Goal: Task Accomplishment & Management: Manage account settings

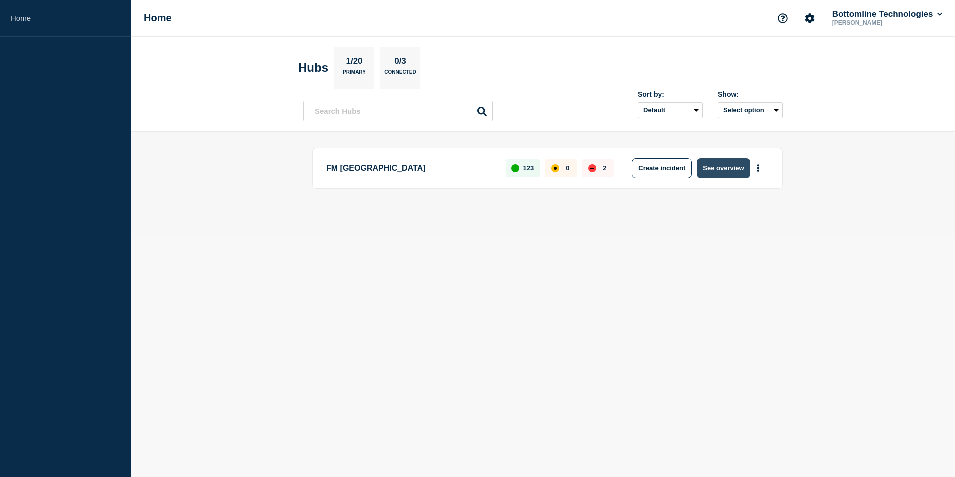
click at [723, 164] on button "See overview" at bounding box center [723, 168] width 53 height 20
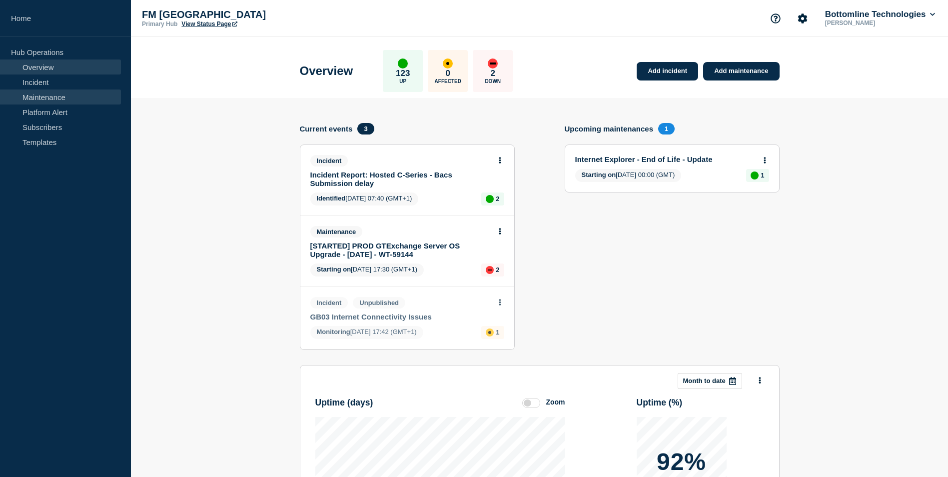
click at [61, 98] on link "Maintenance" at bounding box center [60, 96] width 121 height 15
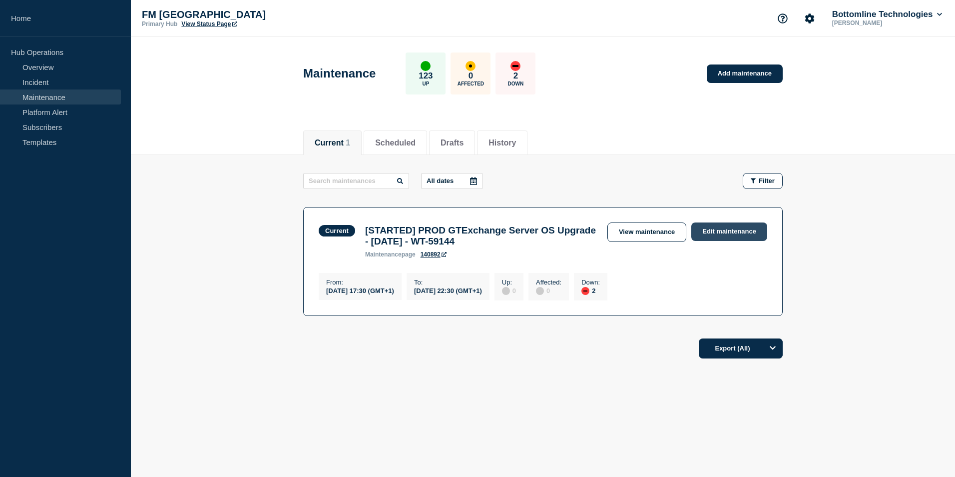
click at [743, 234] on link "Edit maintenance" at bounding box center [730, 231] width 76 height 18
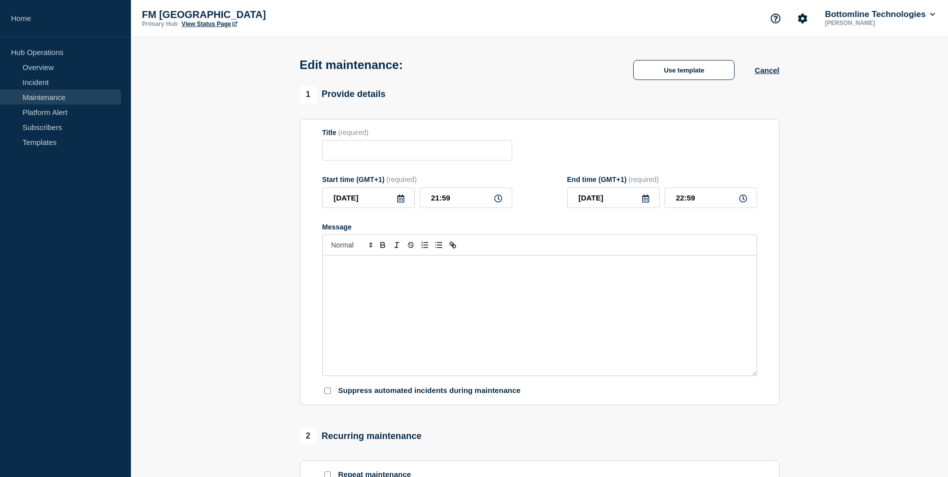
type input "[STARTED] PROD GTExchange Server OS Upgrade - [DATE] - WT-59144"
type input "17:30"
type input "22:30"
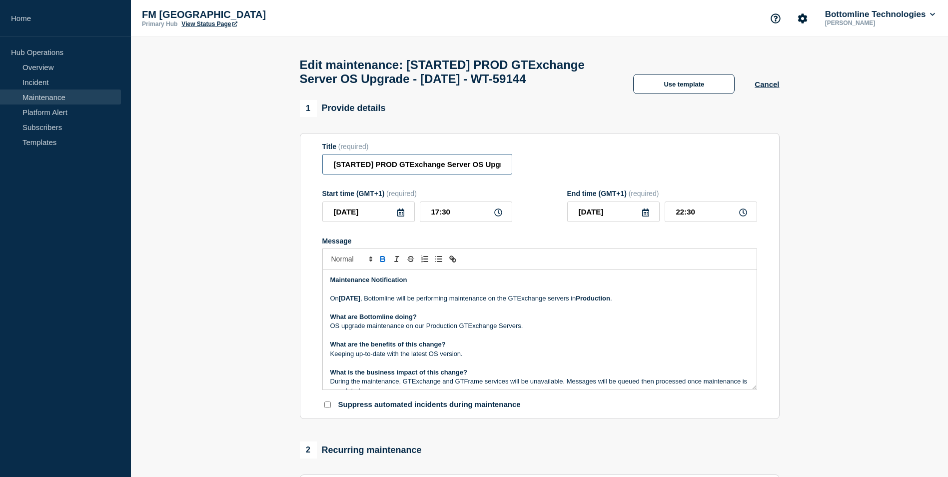
click at [351, 174] on input "[STARTED] PROD GTExchange Server OS Upgrade - [DATE] - WT-59144" at bounding box center [417, 164] width 190 height 20
type input "[COMPLETED] PROD GTExchange Server OS Upgrade - [DATE] - WT-59144"
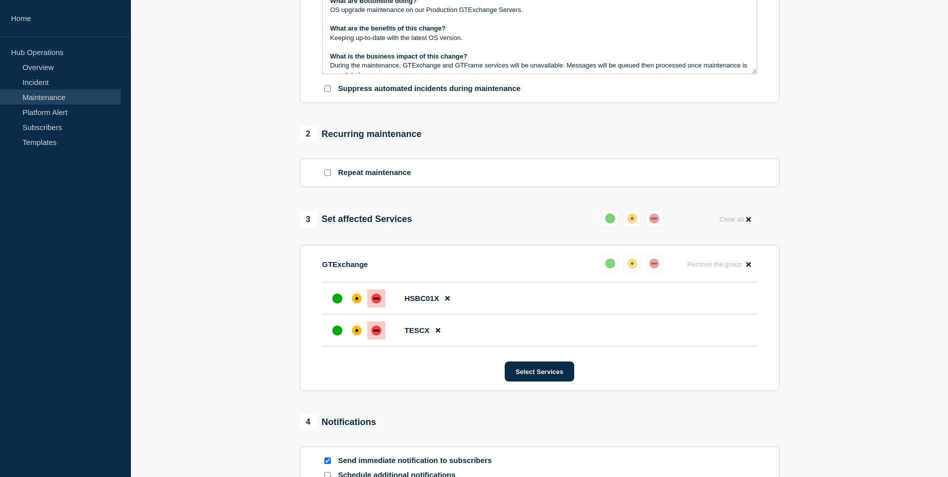
scroll to position [462, 0]
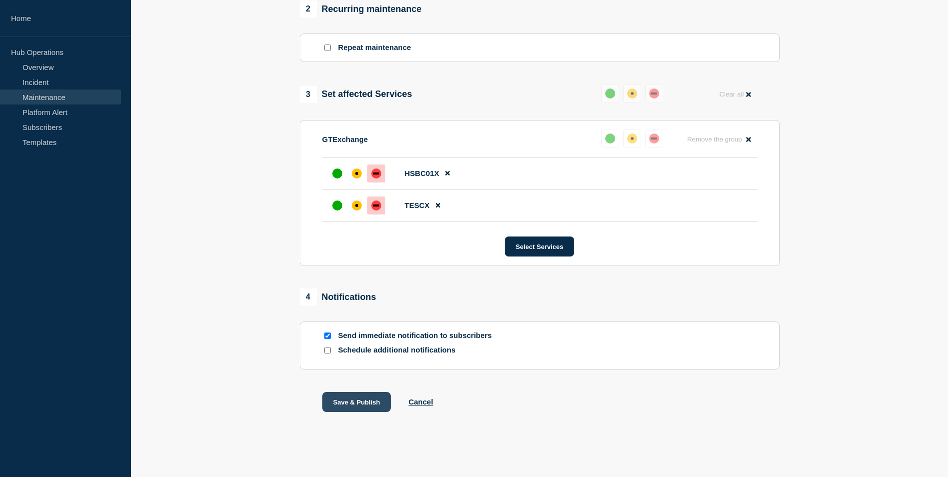
click at [361, 397] on button "Save & Publish" at bounding box center [356, 402] width 69 height 20
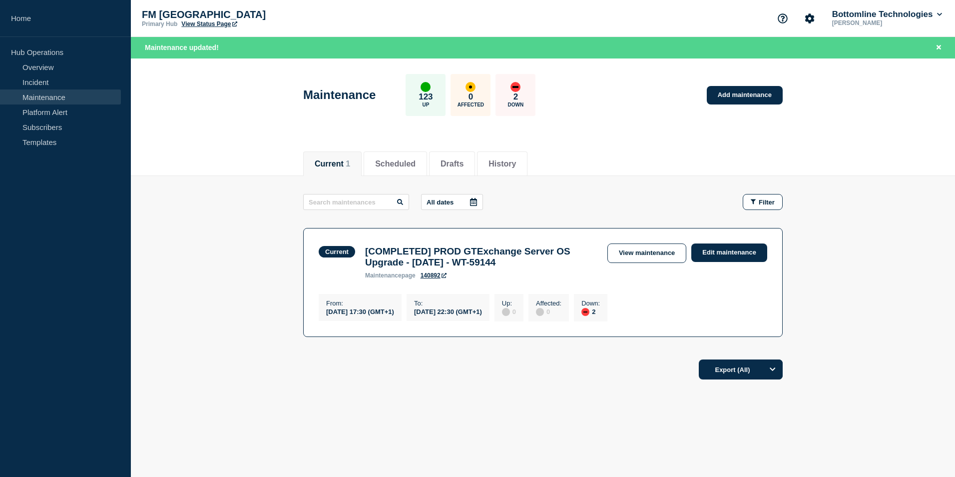
drag, startPoint x: 545, startPoint y: 267, endPoint x: 494, endPoint y: 267, distance: 51.0
click at [494, 267] on h3 "[COMPLETED] PROD GTExchange Server OS Upgrade - [DATE] - WT-59144" at bounding box center [481, 257] width 232 height 22
copy h3 "WT-59144"
